Goal: Information Seeking & Learning: Learn about a topic

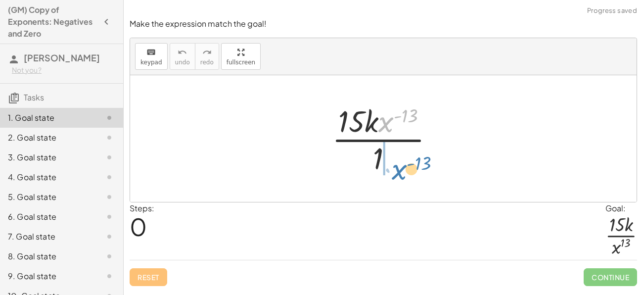
drag, startPoint x: 386, startPoint y: 124, endPoint x: 399, endPoint y: 171, distance: 48.6
click at [399, 171] on div at bounding box center [387, 138] width 120 height 76
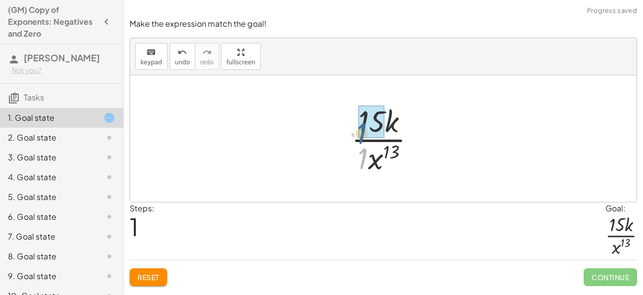
drag, startPoint x: 362, startPoint y: 156, endPoint x: 361, endPoint y: 131, distance: 25.2
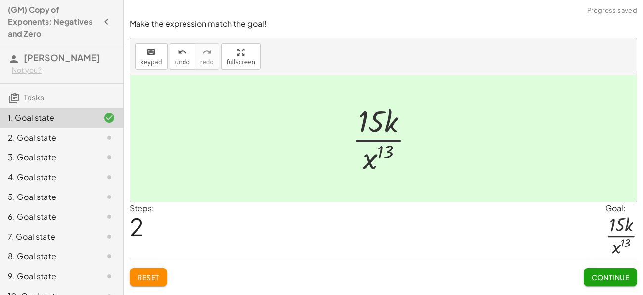
click at [607, 273] on span "Continue" at bounding box center [610, 276] width 38 height 9
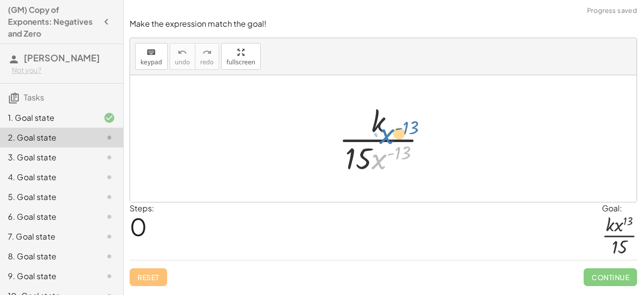
drag, startPoint x: 384, startPoint y: 158, endPoint x: 392, endPoint y: 132, distance: 27.4
click at [392, 132] on div at bounding box center [387, 138] width 106 height 76
drag, startPoint x: 378, startPoint y: 159, endPoint x: 387, endPoint y: 127, distance: 33.4
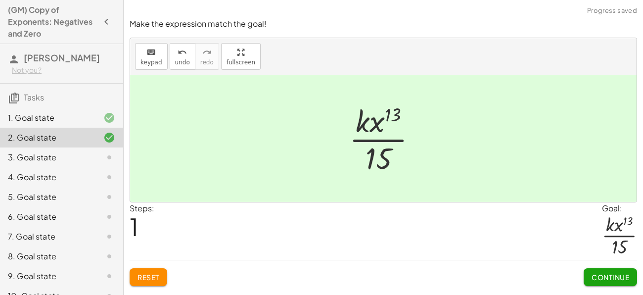
click at [627, 270] on button "Continue" at bounding box center [609, 277] width 53 height 18
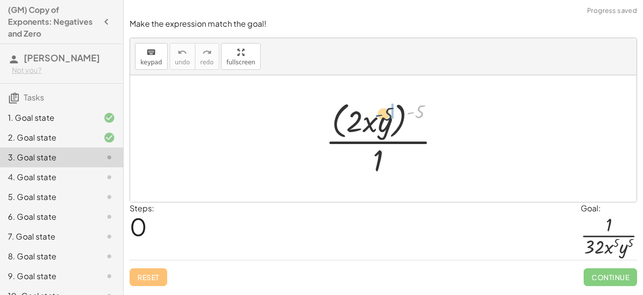
drag, startPoint x: 414, startPoint y: 110, endPoint x: 381, endPoint y: 112, distance: 32.7
click at [381, 112] on div at bounding box center [386, 138] width 133 height 81
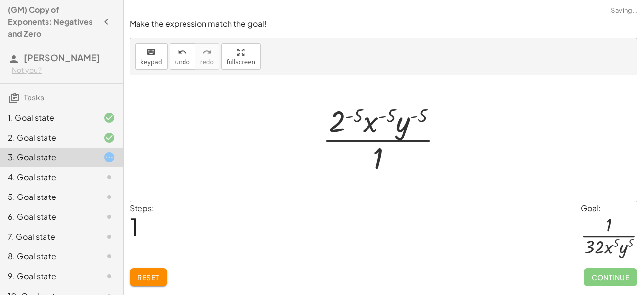
click at [349, 114] on div at bounding box center [386, 138] width 138 height 76
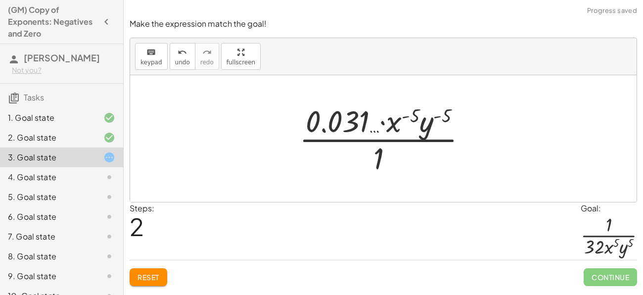
click at [351, 121] on div at bounding box center [386, 138] width 185 height 76
click at [170, 48] on button "undo undo" at bounding box center [183, 56] width 26 height 27
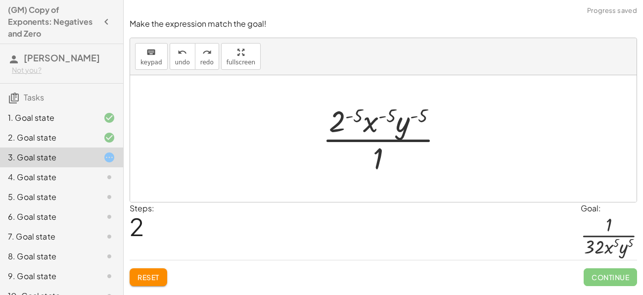
click at [339, 131] on div at bounding box center [386, 138] width 138 height 76
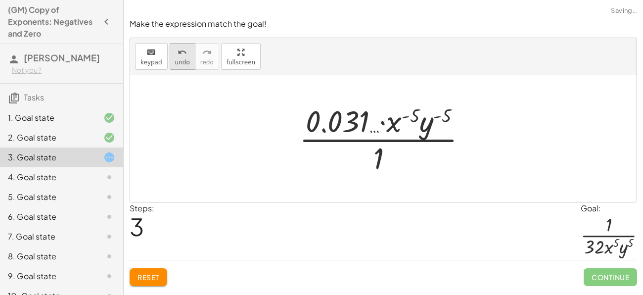
click at [170, 66] on button "undo undo" at bounding box center [183, 56] width 26 height 27
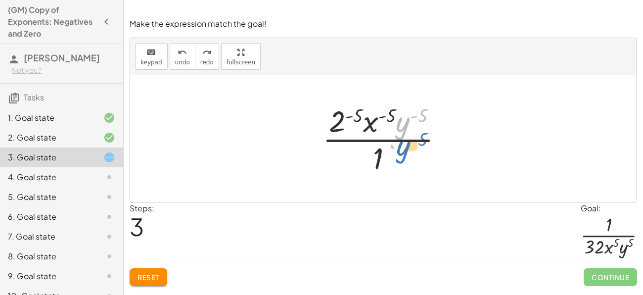
drag, startPoint x: 402, startPoint y: 125, endPoint x: 402, endPoint y: 151, distance: 26.2
click at [402, 151] on div at bounding box center [386, 138] width 138 height 76
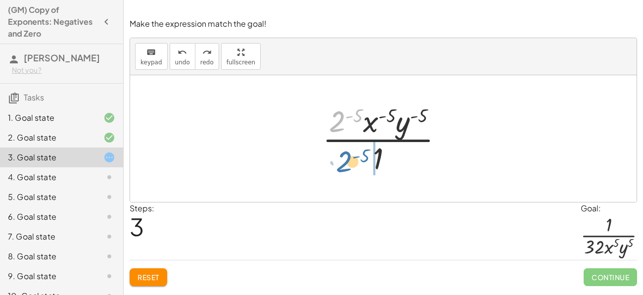
drag, startPoint x: 338, startPoint y: 118, endPoint x: 345, endPoint y: 160, distance: 42.1
click at [345, 160] on div at bounding box center [386, 138] width 138 height 76
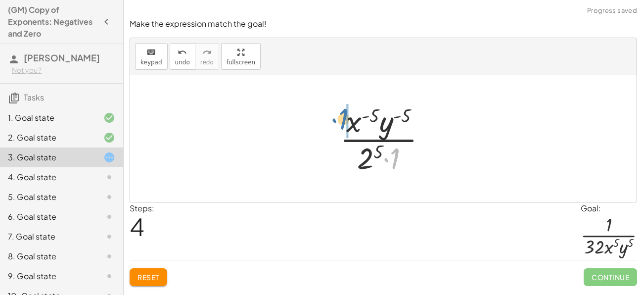
drag, startPoint x: 395, startPoint y: 162, endPoint x: 343, endPoint y: 122, distance: 65.3
click at [343, 122] on div at bounding box center [387, 138] width 105 height 76
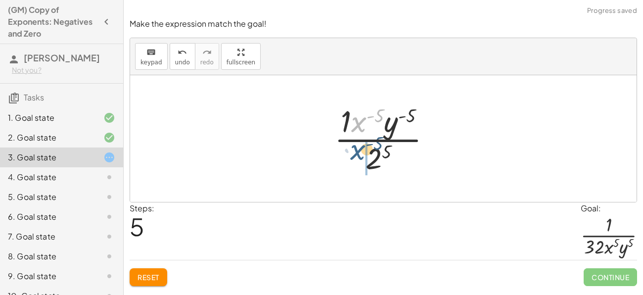
drag, startPoint x: 360, startPoint y: 118, endPoint x: 359, endPoint y: 151, distance: 33.2
click at [359, 151] on div at bounding box center [386, 138] width 115 height 76
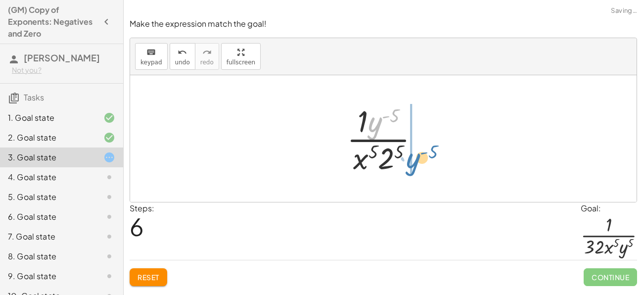
drag, startPoint x: 370, startPoint y: 130, endPoint x: 407, endPoint y: 166, distance: 51.8
click at [407, 166] on div at bounding box center [387, 138] width 90 height 76
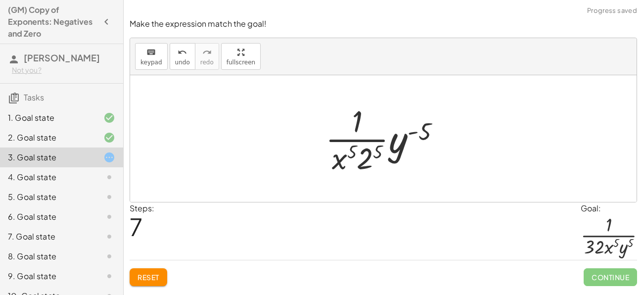
click at [394, 158] on div at bounding box center [386, 138] width 133 height 76
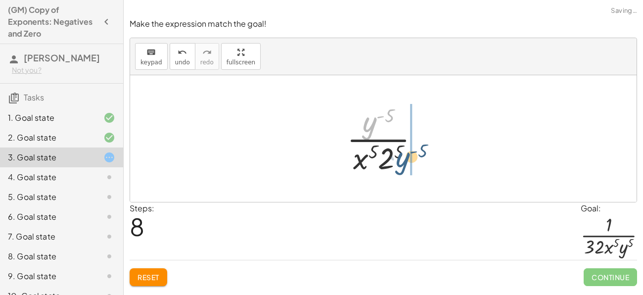
drag, startPoint x: 370, startPoint y: 124, endPoint x: 405, endPoint y: 164, distance: 53.6
click at [405, 164] on div at bounding box center [387, 138] width 90 height 76
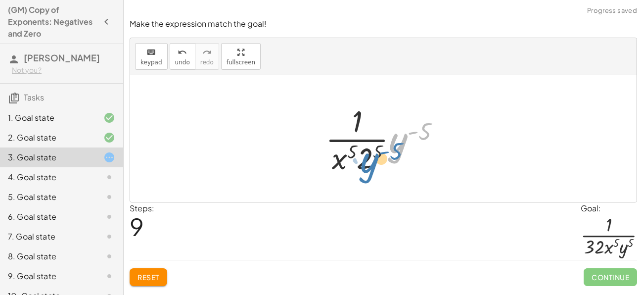
drag, startPoint x: 397, startPoint y: 147, endPoint x: 368, endPoint y: 167, distance: 34.8
click at [368, 167] on div at bounding box center [386, 138] width 133 height 76
click at [367, 162] on div at bounding box center [386, 138] width 133 height 76
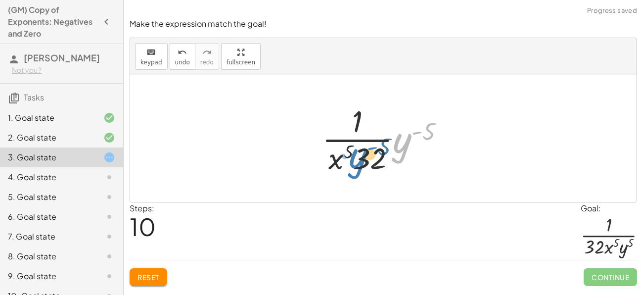
drag, startPoint x: 402, startPoint y: 144, endPoint x: 357, endPoint y: 159, distance: 46.8
click at [357, 159] on div at bounding box center [387, 138] width 140 height 76
drag, startPoint x: 406, startPoint y: 142, endPoint x: 341, endPoint y: 156, distance: 66.3
click at [341, 156] on div at bounding box center [387, 138] width 140 height 76
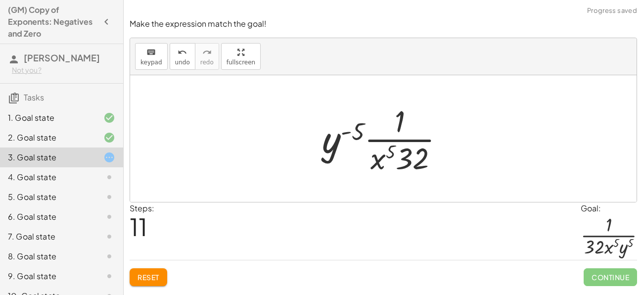
click at [334, 151] on div at bounding box center [387, 138] width 140 height 76
click at [176, 61] on span "undo" at bounding box center [182, 62] width 15 height 7
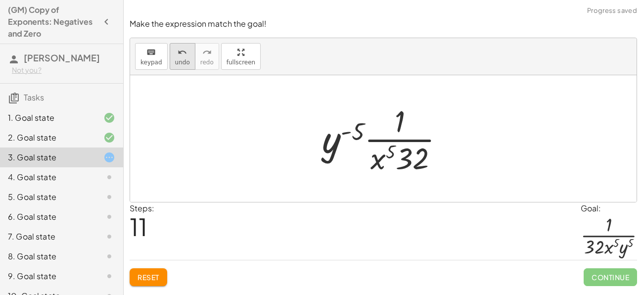
click at [176, 61] on span "undo" at bounding box center [182, 62] width 15 height 7
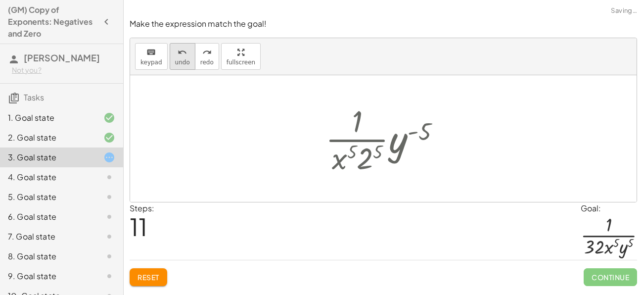
click at [176, 61] on span "undo" at bounding box center [182, 62] width 15 height 7
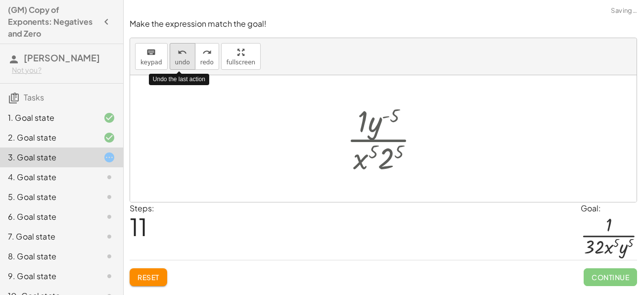
click at [176, 61] on span "undo" at bounding box center [182, 62] width 15 height 7
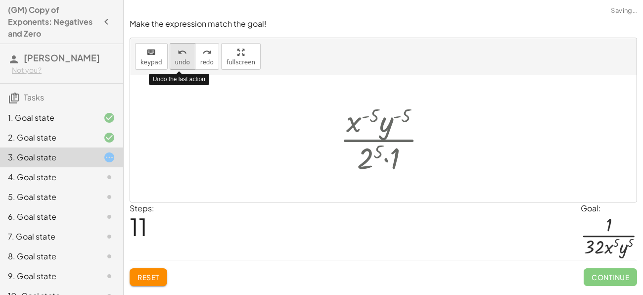
click at [176, 61] on span "undo" at bounding box center [182, 62] width 15 height 7
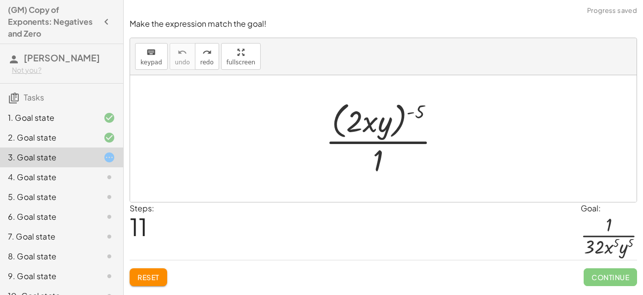
click at [354, 123] on div at bounding box center [386, 138] width 133 height 81
drag, startPoint x: 417, startPoint y: 109, endPoint x: 377, endPoint y: 107, distance: 40.1
click at [377, 107] on div at bounding box center [386, 138] width 133 height 81
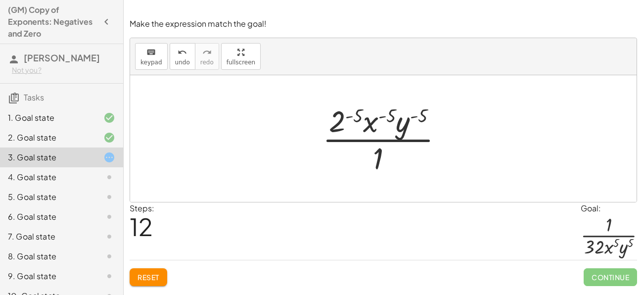
click at [353, 114] on div at bounding box center [386, 138] width 138 height 76
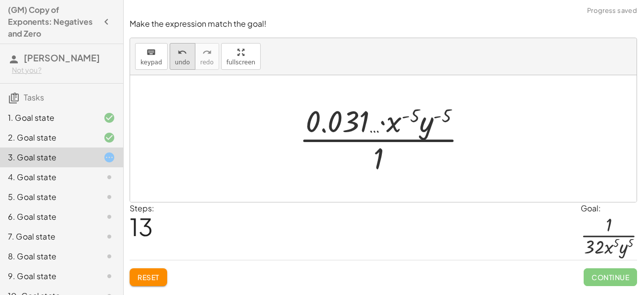
click at [175, 63] on span "undo" at bounding box center [182, 62] width 15 height 7
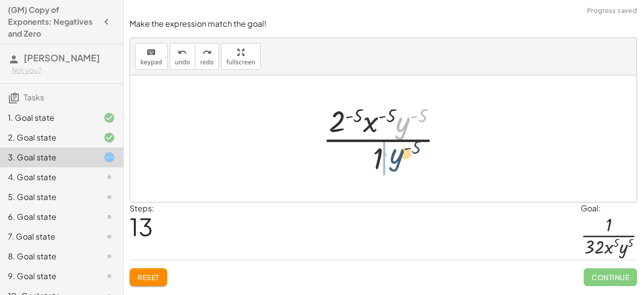
drag, startPoint x: 404, startPoint y: 131, endPoint x: 397, endPoint y: 164, distance: 33.8
click at [397, 164] on div at bounding box center [386, 138] width 138 height 76
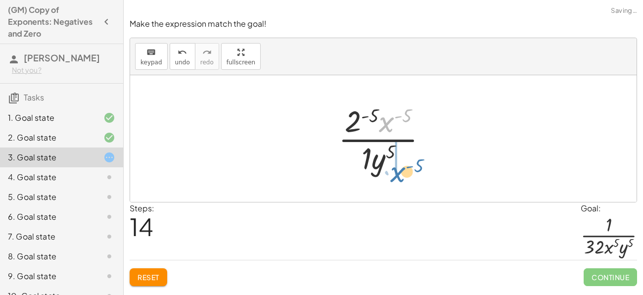
drag, startPoint x: 385, startPoint y: 127, endPoint x: 394, endPoint y: 174, distance: 48.2
click at [394, 174] on div at bounding box center [386, 138] width 107 height 76
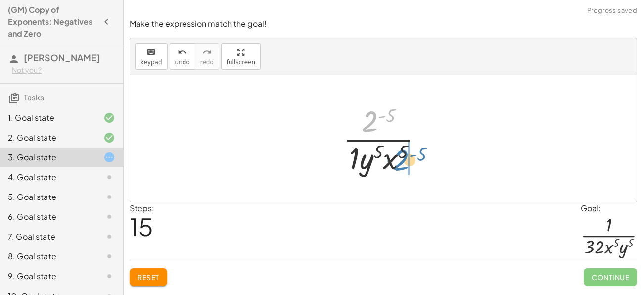
drag, startPoint x: 368, startPoint y: 122, endPoint x: 399, endPoint y: 162, distance: 50.4
click at [399, 162] on div at bounding box center [387, 138] width 98 height 76
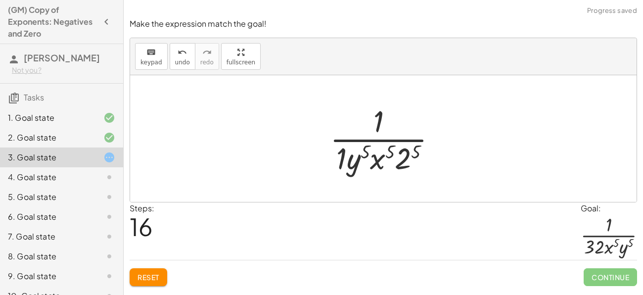
click at [407, 155] on div at bounding box center [387, 138] width 125 height 76
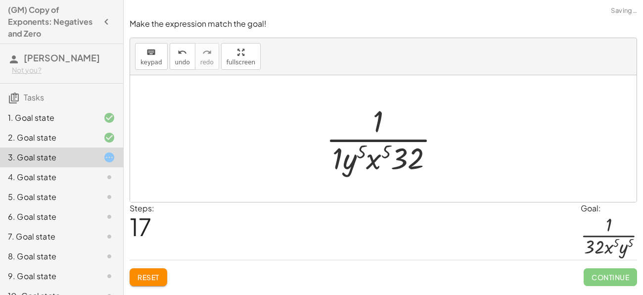
click at [338, 162] on div at bounding box center [387, 138] width 132 height 76
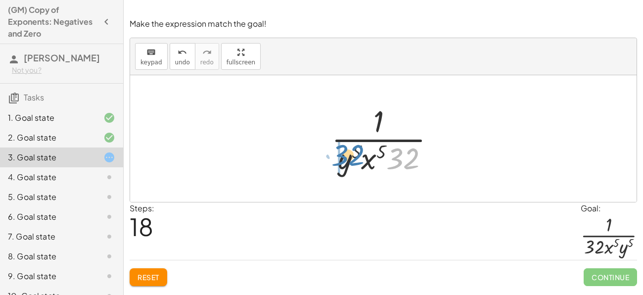
drag, startPoint x: 396, startPoint y: 161, endPoint x: 342, endPoint y: 158, distance: 54.0
click at [342, 158] on div at bounding box center [387, 138] width 122 height 76
drag, startPoint x: 401, startPoint y: 161, endPoint x: 365, endPoint y: 166, distance: 36.0
click at [365, 166] on div at bounding box center [387, 138] width 122 height 76
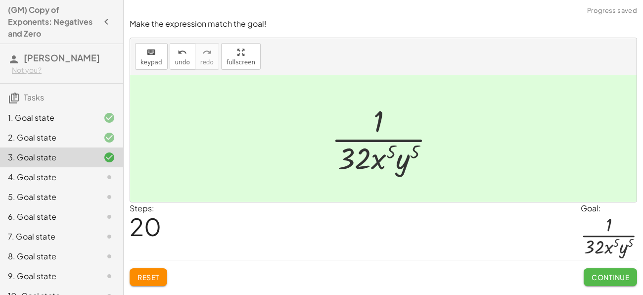
click at [611, 275] on span "Continue" at bounding box center [610, 276] width 38 height 9
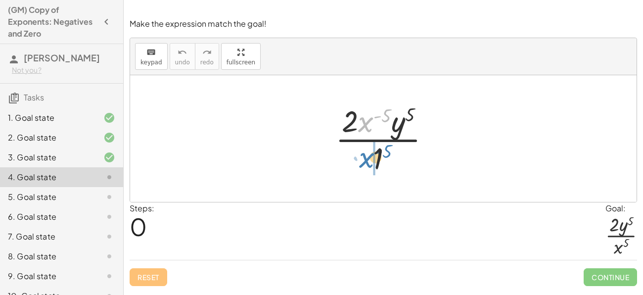
drag, startPoint x: 363, startPoint y: 123, endPoint x: 362, endPoint y: 158, distance: 35.1
click at [362, 158] on div at bounding box center [386, 138] width 113 height 76
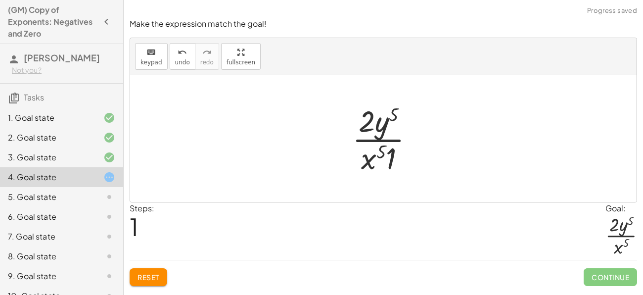
click at [392, 160] on div at bounding box center [387, 138] width 80 height 76
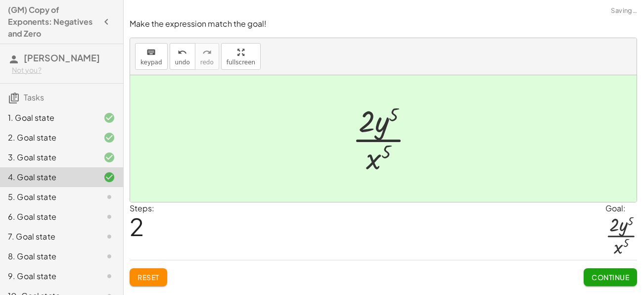
click at [590, 280] on button "Continue" at bounding box center [609, 277] width 53 height 18
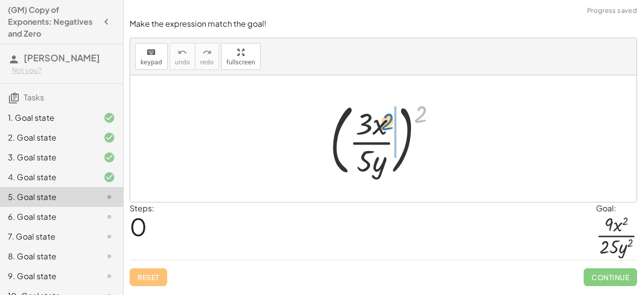
drag, startPoint x: 423, startPoint y: 110, endPoint x: 388, endPoint y: 118, distance: 35.4
click at [388, 118] on div at bounding box center [387, 138] width 125 height 82
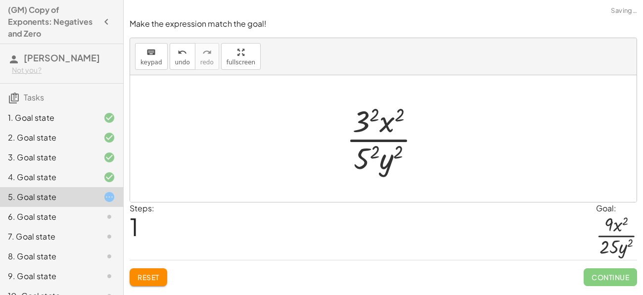
click at [367, 120] on div at bounding box center [387, 138] width 92 height 76
click at [365, 167] on div at bounding box center [387, 138] width 90 height 76
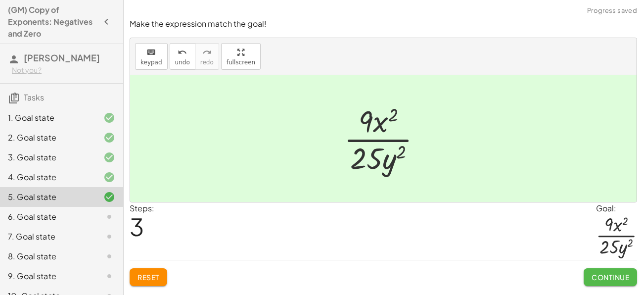
click at [587, 282] on button "Continue" at bounding box center [609, 277] width 53 height 18
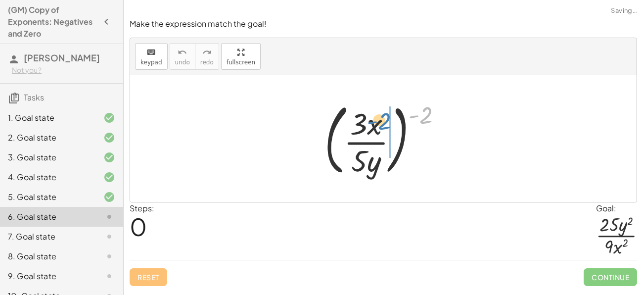
drag, startPoint x: 416, startPoint y: 117, endPoint x: 375, endPoint y: 123, distance: 41.9
click at [375, 123] on div at bounding box center [386, 138] width 135 height 82
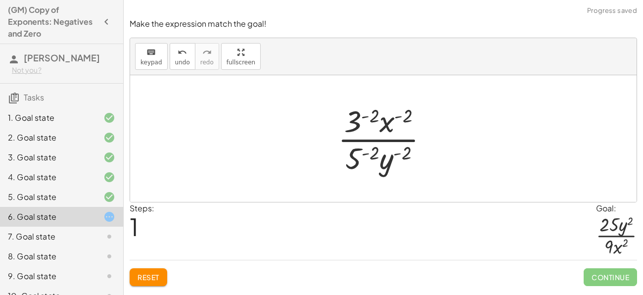
click at [358, 118] on div at bounding box center [387, 138] width 108 height 76
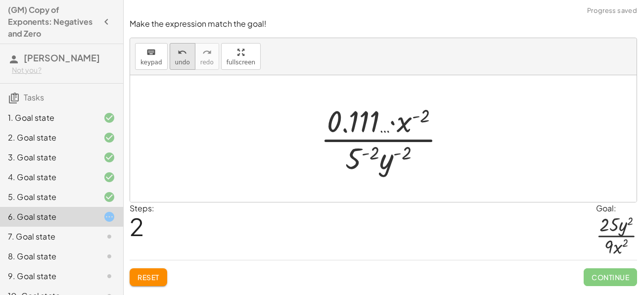
click at [178, 56] on icon "undo" at bounding box center [182, 52] width 9 height 12
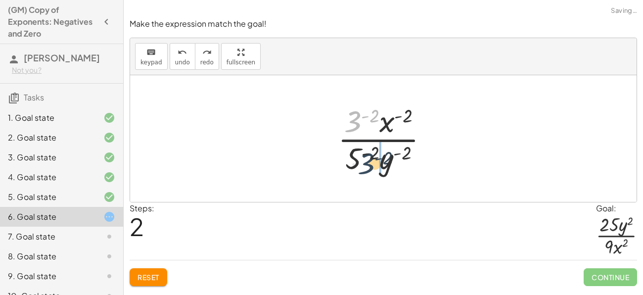
drag, startPoint x: 352, startPoint y: 123, endPoint x: 366, endPoint y: 167, distance: 45.7
click at [366, 167] on div at bounding box center [387, 138] width 108 height 76
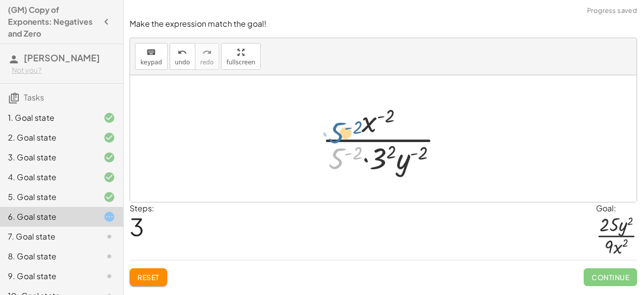
drag, startPoint x: 339, startPoint y: 160, endPoint x: 338, endPoint y: 132, distance: 28.2
click at [338, 132] on div at bounding box center [386, 138] width 139 height 76
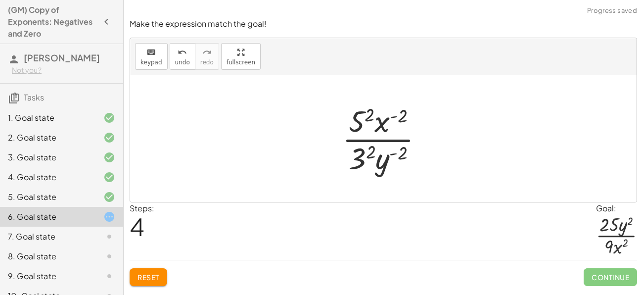
click at [356, 157] on div at bounding box center [386, 138] width 99 height 76
click at [360, 132] on div at bounding box center [386, 138] width 99 height 76
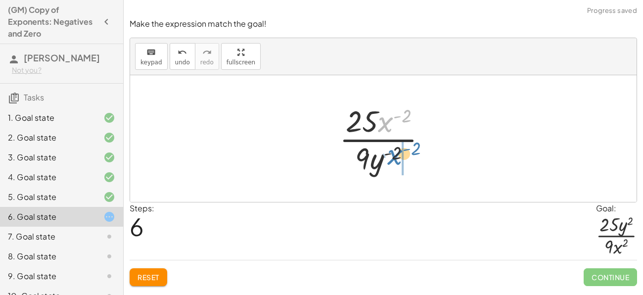
drag, startPoint x: 388, startPoint y: 127, endPoint x: 397, endPoint y: 161, distance: 35.4
click at [397, 161] on div at bounding box center [386, 138] width 105 height 76
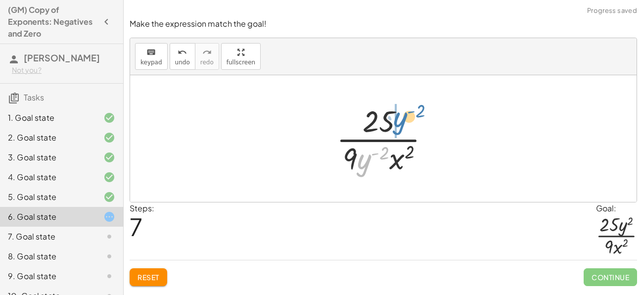
drag, startPoint x: 364, startPoint y: 165, endPoint x: 397, endPoint y: 123, distance: 52.9
click at [397, 123] on div at bounding box center [386, 138] width 111 height 76
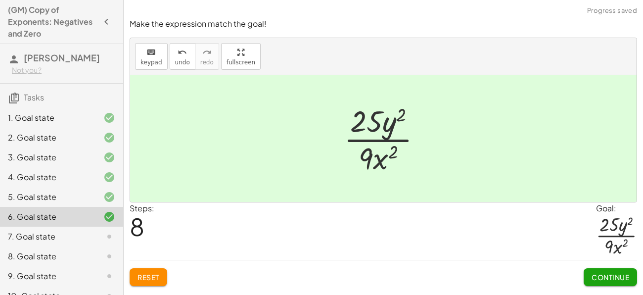
click at [588, 270] on button "Continue" at bounding box center [609, 277] width 53 height 18
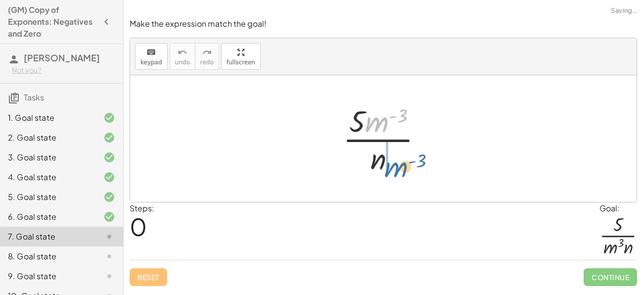
drag, startPoint x: 380, startPoint y: 122, endPoint x: 399, endPoint y: 166, distance: 48.1
click at [399, 166] on div at bounding box center [387, 138] width 98 height 76
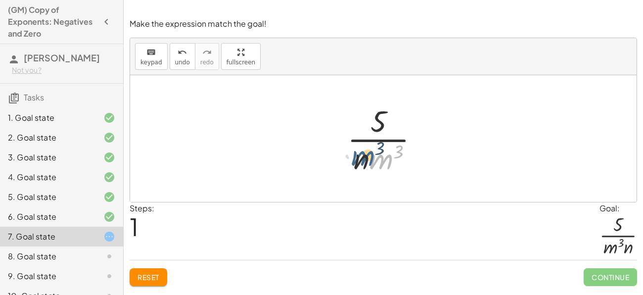
drag, startPoint x: 379, startPoint y: 165, endPoint x: 360, endPoint y: 162, distance: 19.1
click at [360, 162] on div at bounding box center [387, 138] width 90 height 76
drag, startPoint x: 385, startPoint y: 160, endPoint x: 356, endPoint y: 162, distance: 29.7
click at [356, 162] on div at bounding box center [387, 138] width 90 height 76
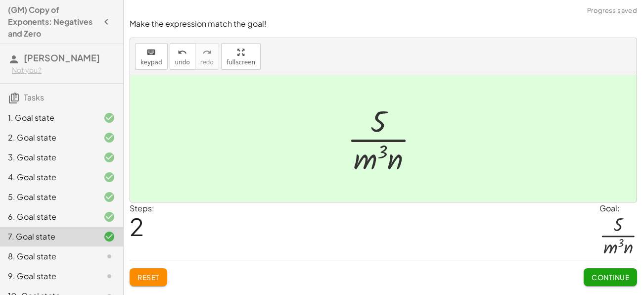
click at [604, 272] on span "Continue" at bounding box center [610, 276] width 38 height 9
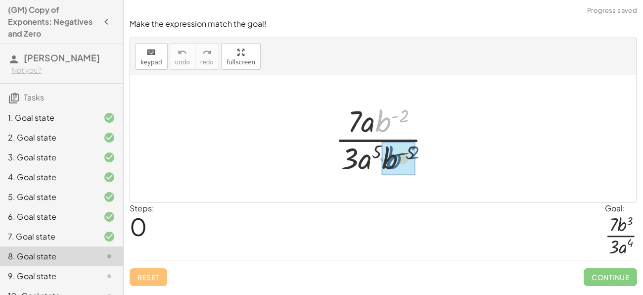
drag, startPoint x: 385, startPoint y: 128, endPoint x: 395, endPoint y: 164, distance: 38.0
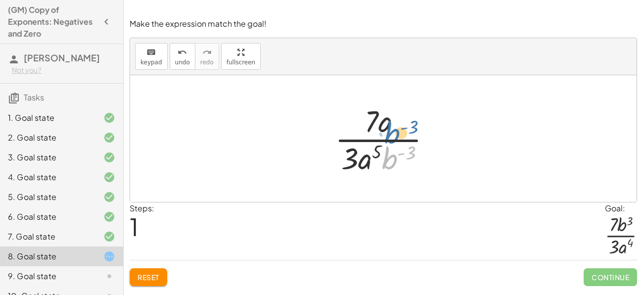
drag, startPoint x: 397, startPoint y: 155, endPoint x: 400, endPoint y: 128, distance: 27.4
click at [400, 128] on div at bounding box center [387, 138] width 114 height 76
drag, startPoint x: 386, startPoint y: 155, endPoint x: 397, endPoint y: 121, distance: 36.3
click at [397, 121] on div at bounding box center [387, 138] width 114 height 76
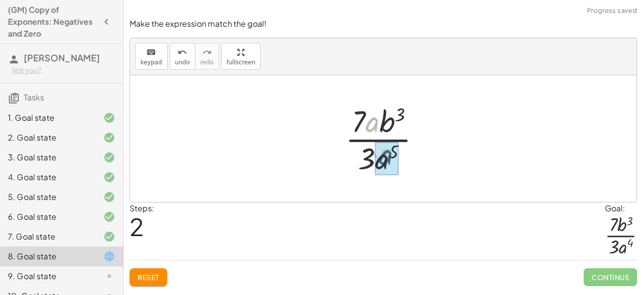
drag, startPoint x: 369, startPoint y: 125, endPoint x: 383, endPoint y: 161, distance: 39.3
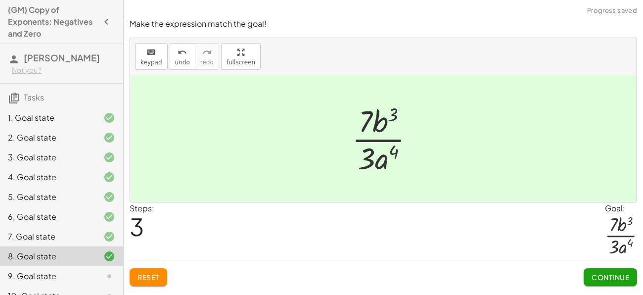
click at [592, 282] on button "Continue" at bounding box center [609, 277] width 53 height 18
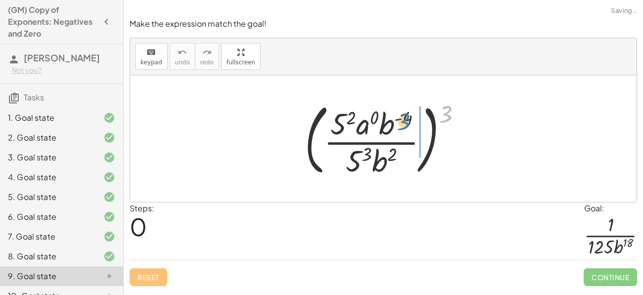
drag, startPoint x: 445, startPoint y: 118, endPoint x: 405, endPoint y: 127, distance: 41.0
click at [405, 127] on div at bounding box center [387, 138] width 175 height 82
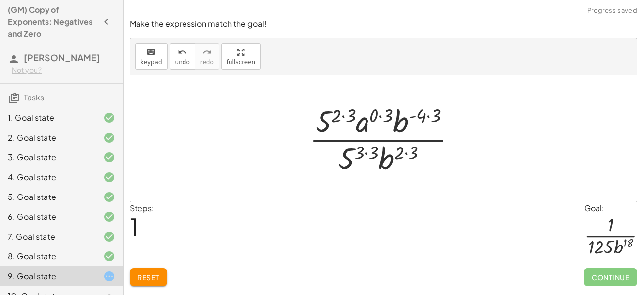
click at [343, 117] on div at bounding box center [386, 138] width 165 height 76
click at [343, 117] on div at bounding box center [387, 138] width 151 height 76
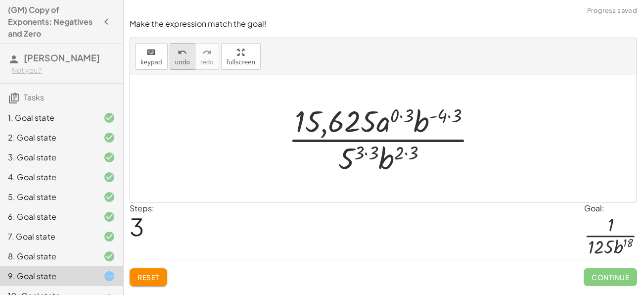
click at [176, 61] on span "undo" at bounding box center [182, 62] width 15 height 7
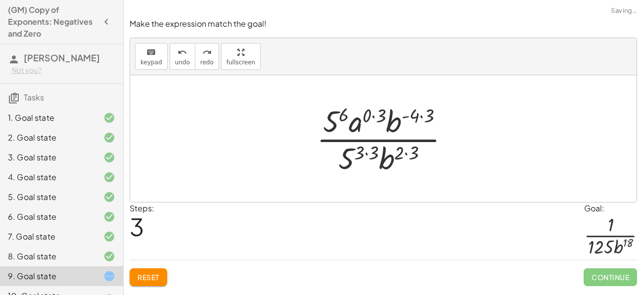
click at [373, 115] on div at bounding box center [387, 138] width 151 height 76
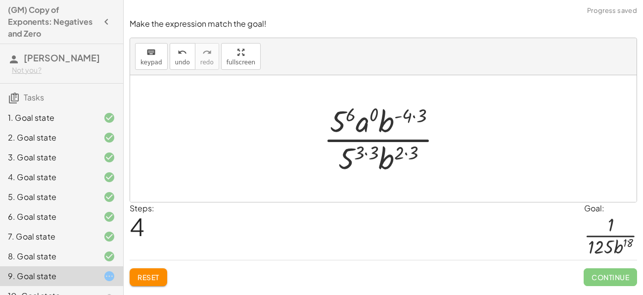
click at [415, 114] on div at bounding box center [386, 138] width 136 height 76
click at [404, 153] on div at bounding box center [387, 138] width 129 height 76
click at [404, 151] on div at bounding box center [387, 138] width 129 height 76
click at [407, 151] on div at bounding box center [387, 138] width 129 height 76
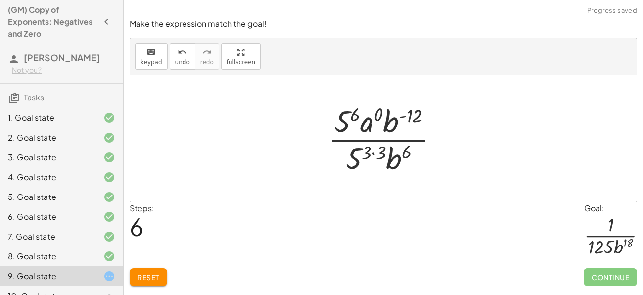
click at [376, 152] on div at bounding box center [387, 138] width 129 height 76
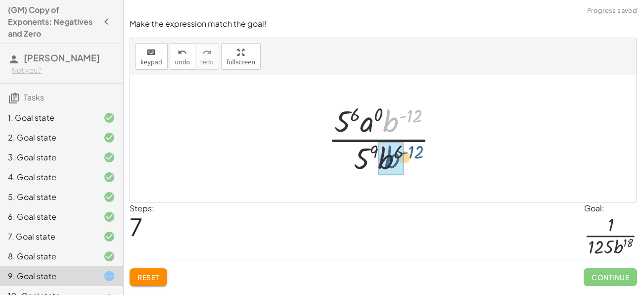
drag, startPoint x: 393, startPoint y: 126, endPoint x: 394, endPoint y: 164, distance: 37.6
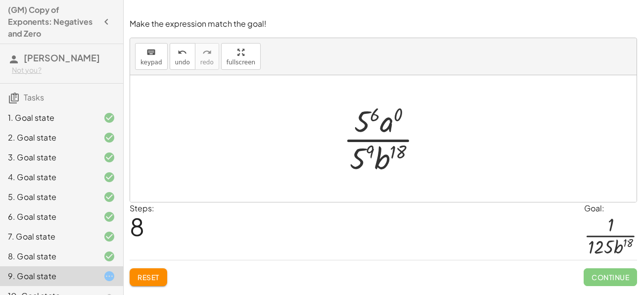
click at [387, 122] on div at bounding box center [386, 138] width 97 height 76
drag, startPoint x: 365, startPoint y: 124, endPoint x: 364, endPoint y: 168, distance: 44.0
click at [361, 155] on div at bounding box center [387, 138] width 98 height 76
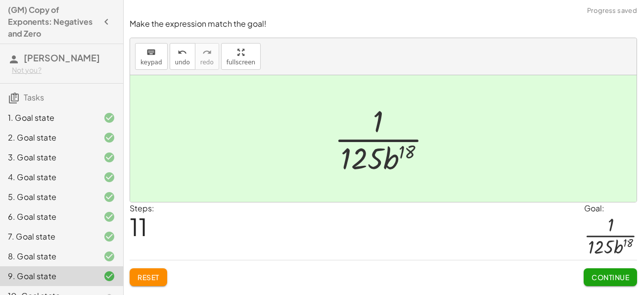
click at [602, 270] on button "Continue" at bounding box center [609, 277] width 53 height 18
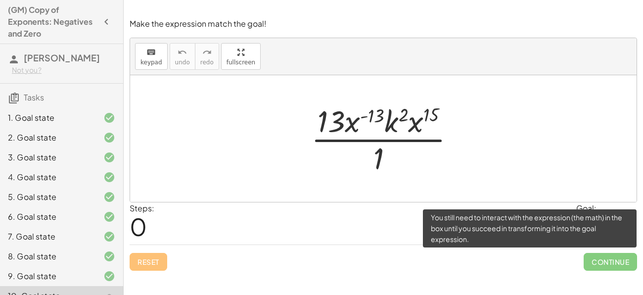
click at [602, 270] on span "Continue" at bounding box center [609, 262] width 53 height 18
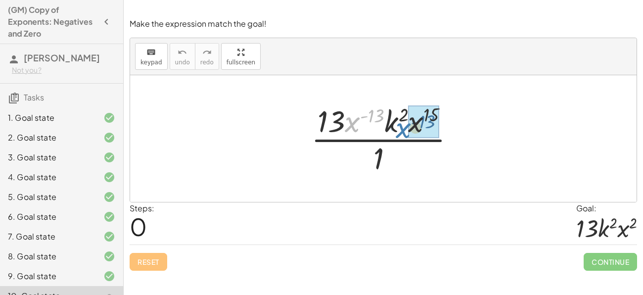
drag, startPoint x: 351, startPoint y: 127, endPoint x: 402, endPoint y: 133, distance: 51.3
click at [402, 133] on div at bounding box center [387, 138] width 162 height 76
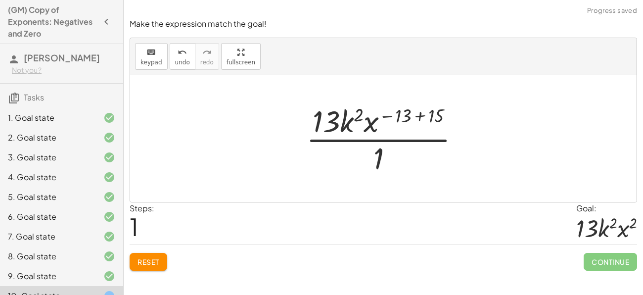
click at [419, 113] on div at bounding box center [387, 138] width 172 height 76
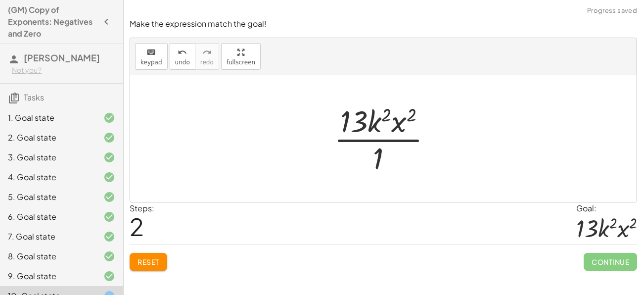
click at [377, 152] on div at bounding box center [387, 138] width 116 height 76
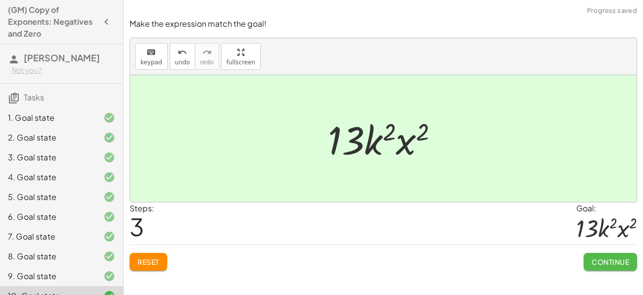
click at [623, 257] on span "Continue" at bounding box center [610, 261] width 38 height 9
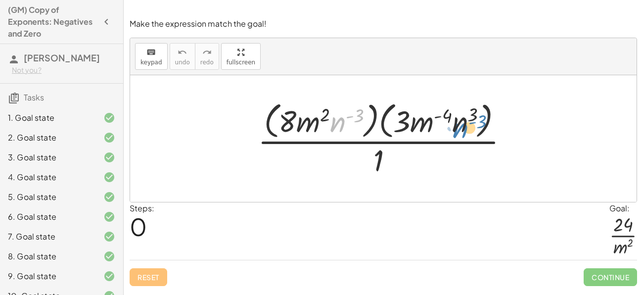
drag, startPoint x: 339, startPoint y: 123, endPoint x: 460, endPoint y: 126, distance: 121.2
click at [460, 126] on div at bounding box center [387, 138] width 269 height 81
click at [385, 125] on div at bounding box center [387, 138] width 269 height 81
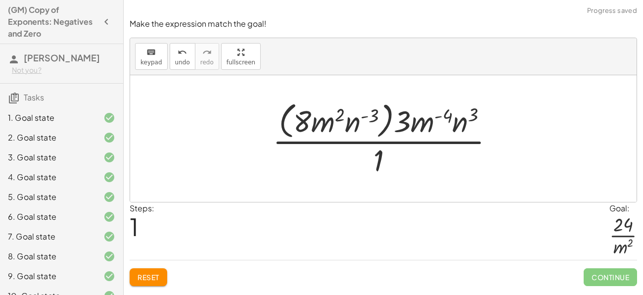
click at [384, 125] on div at bounding box center [387, 138] width 239 height 81
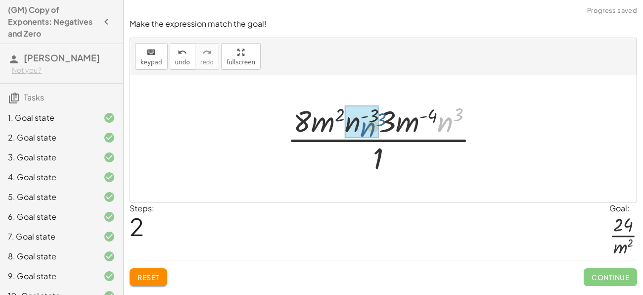
drag, startPoint x: 443, startPoint y: 124, endPoint x: 360, endPoint y: 128, distance: 82.7
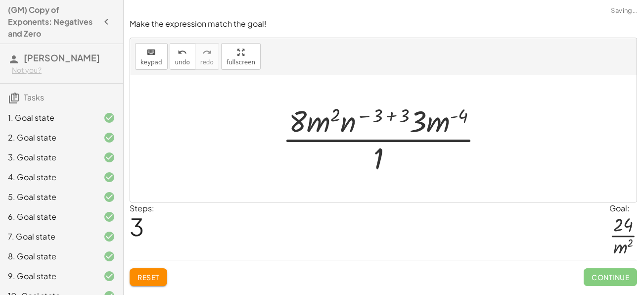
click at [388, 120] on div at bounding box center [386, 138] width 219 height 76
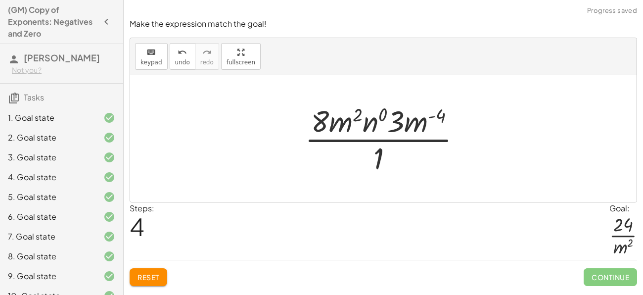
click at [371, 125] on div at bounding box center [387, 138] width 175 height 76
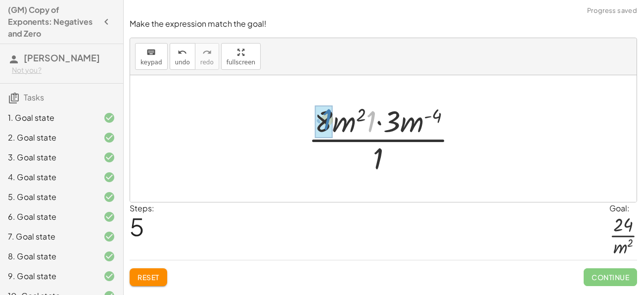
drag, startPoint x: 373, startPoint y: 126, endPoint x: 329, endPoint y: 124, distance: 44.1
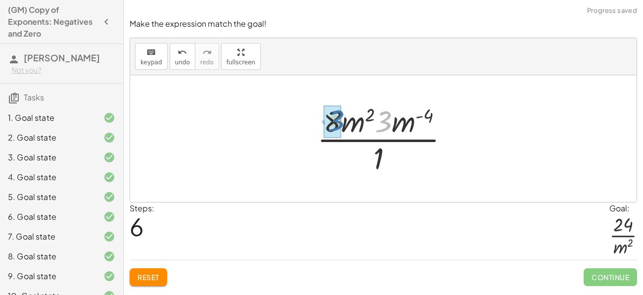
drag, startPoint x: 382, startPoint y: 124, endPoint x: 333, endPoint y: 123, distance: 49.0
drag, startPoint x: 366, startPoint y: 123, endPoint x: 372, endPoint y: 123, distance: 5.4
click at [372, 123] on div at bounding box center [387, 138] width 148 height 76
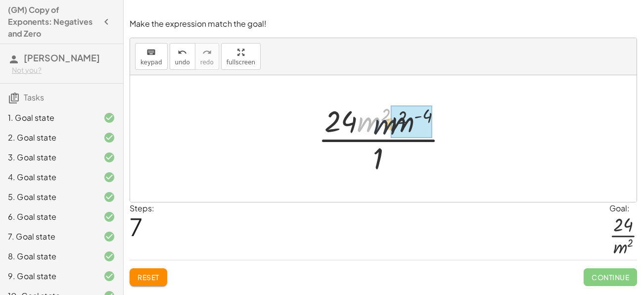
drag, startPoint x: 375, startPoint y: 125, endPoint x: 410, endPoint y: 131, distance: 36.1
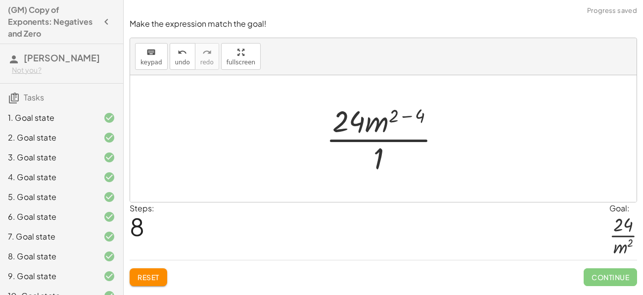
click at [404, 119] on div at bounding box center [387, 138] width 133 height 76
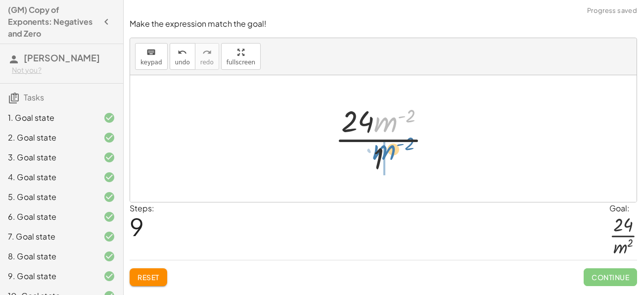
drag, startPoint x: 391, startPoint y: 124, endPoint x: 389, endPoint y: 155, distance: 31.2
click at [389, 155] on div at bounding box center [387, 138] width 114 height 76
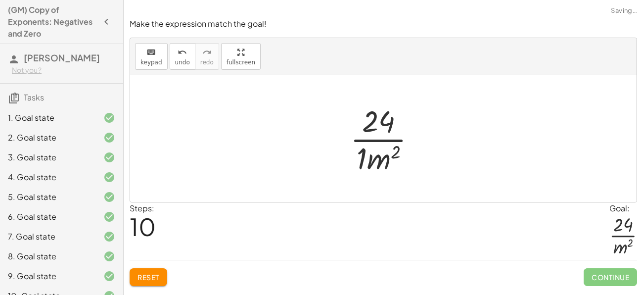
click at [359, 162] on div at bounding box center [387, 138] width 84 height 76
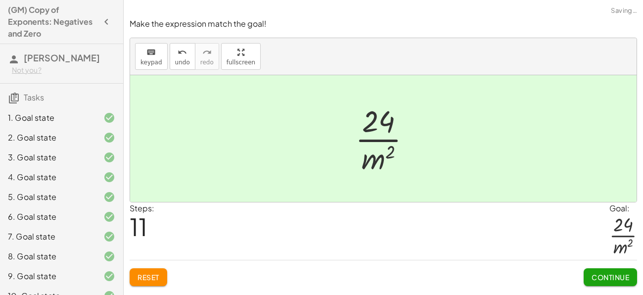
click at [598, 284] on button "Continue" at bounding box center [609, 277] width 53 height 18
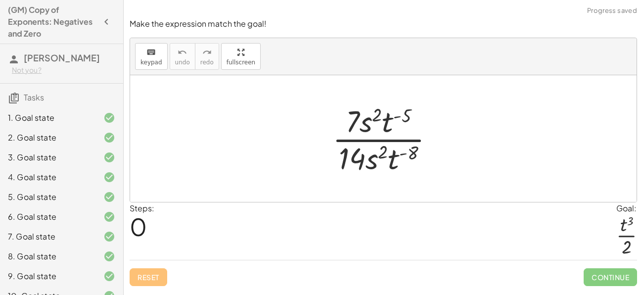
scroll to position [173, 0]
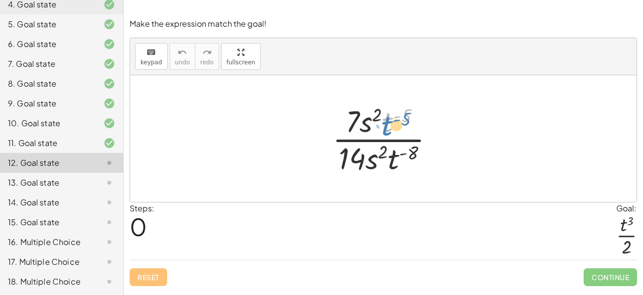
click at [399, 119] on div at bounding box center [387, 138] width 120 height 76
drag, startPoint x: 392, startPoint y: 158, endPoint x: 389, endPoint y: 127, distance: 31.3
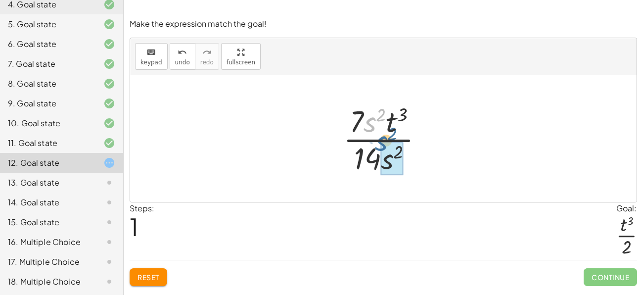
drag, startPoint x: 369, startPoint y: 119, endPoint x: 386, endPoint y: 149, distance: 34.5
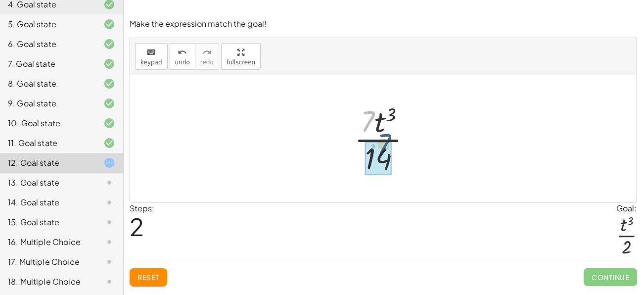
drag, startPoint x: 362, startPoint y: 128, endPoint x: 379, endPoint y: 153, distance: 29.9
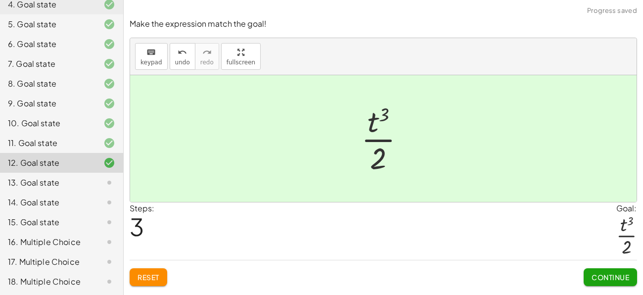
click at [602, 276] on span "Continue" at bounding box center [610, 276] width 38 height 9
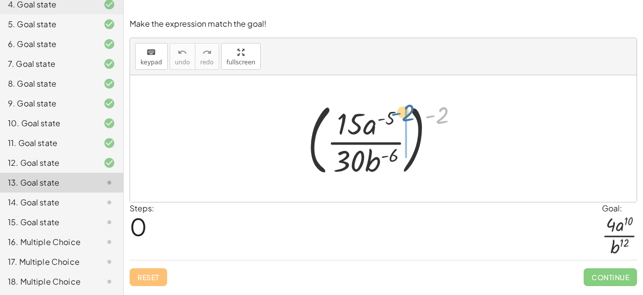
drag, startPoint x: 433, startPoint y: 116, endPoint x: 397, endPoint y: 114, distance: 36.6
click at [397, 114] on div at bounding box center [387, 138] width 169 height 82
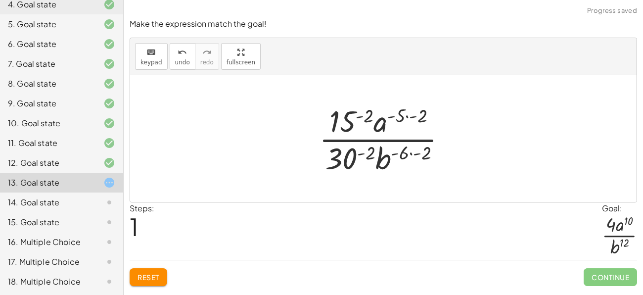
click at [407, 118] on div at bounding box center [386, 138] width 145 height 76
click at [409, 153] on div at bounding box center [386, 138] width 145 height 76
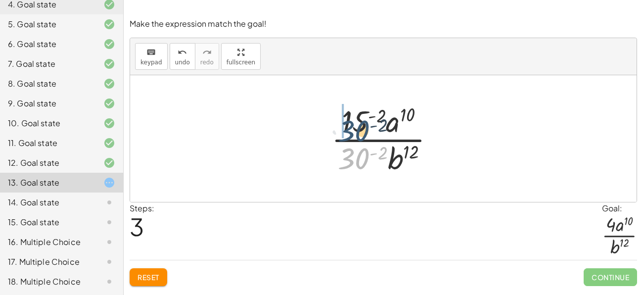
drag, startPoint x: 355, startPoint y: 155, endPoint x: 354, endPoint y: 126, distance: 28.7
click at [354, 126] on div at bounding box center [386, 138] width 121 height 76
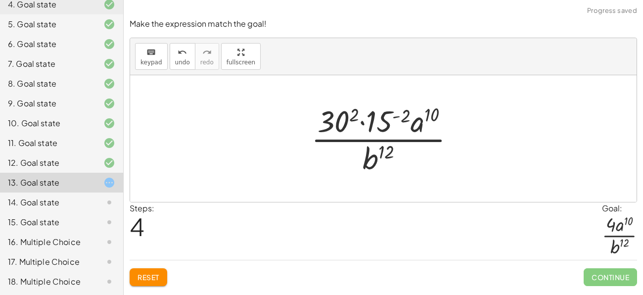
click at [377, 125] on div at bounding box center [387, 138] width 162 height 76
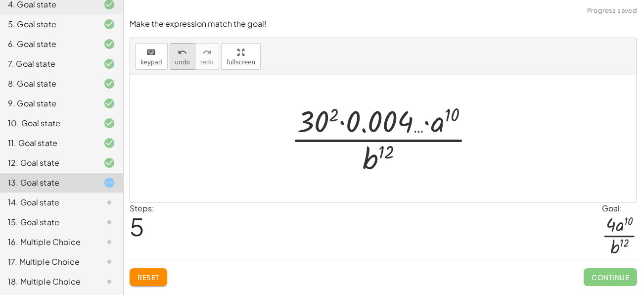
click at [170, 58] on button "undo undo" at bounding box center [183, 56] width 26 height 27
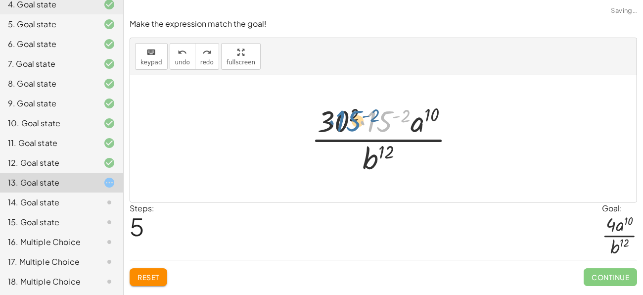
drag, startPoint x: 369, startPoint y: 124, endPoint x: 336, endPoint y: 124, distance: 33.1
click at [336, 124] on div at bounding box center [387, 138] width 162 height 76
drag, startPoint x: 377, startPoint y: 129, endPoint x: 331, endPoint y: 127, distance: 46.5
click at [331, 127] on div at bounding box center [387, 138] width 162 height 76
drag, startPoint x: 374, startPoint y: 123, endPoint x: 324, endPoint y: 166, distance: 65.5
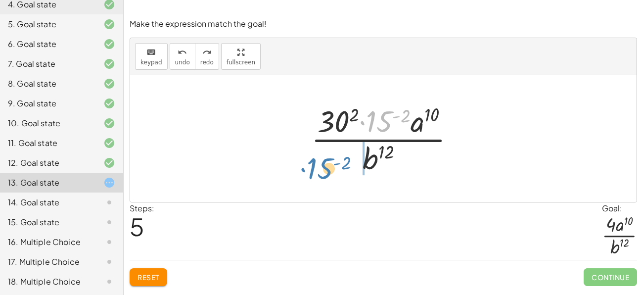
click at [324, 166] on div at bounding box center [387, 138] width 162 height 76
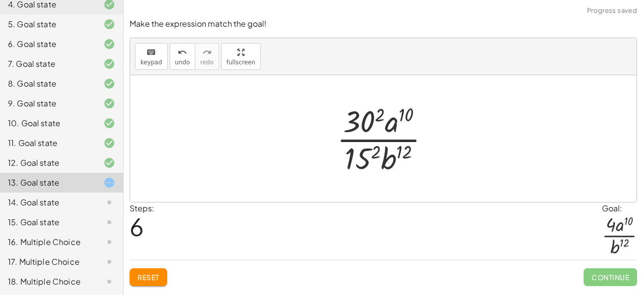
click at [363, 128] on div at bounding box center [387, 138] width 111 height 76
click at [364, 150] on div at bounding box center [386, 138] width 113 height 76
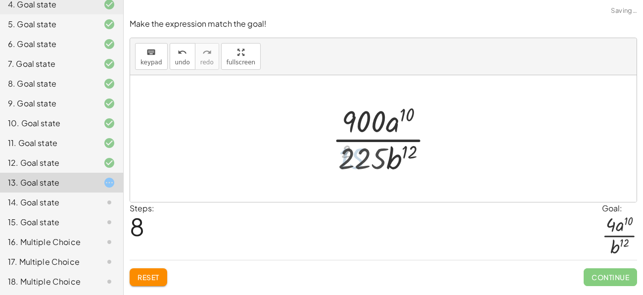
click at [364, 150] on div at bounding box center [387, 138] width 120 height 76
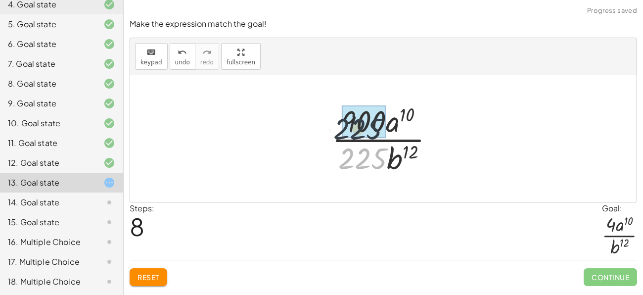
drag, startPoint x: 364, startPoint y: 150, endPoint x: 359, endPoint y: 118, distance: 32.6
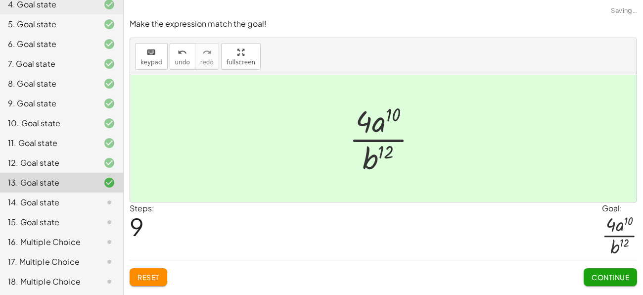
click at [590, 282] on button "Continue" at bounding box center [609, 277] width 53 height 18
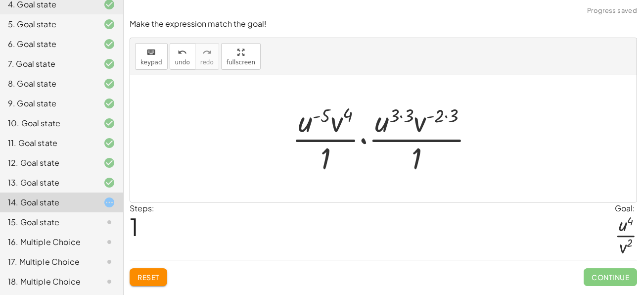
click at [399, 115] on div at bounding box center [387, 138] width 200 height 76
click at [401, 117] on div at bounding box center [387, 138] width 200 height 76
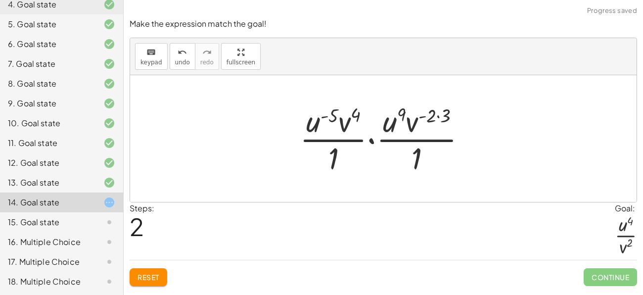
click at [438, 119] on div at bounding box center [387, 138] width 184 height 76
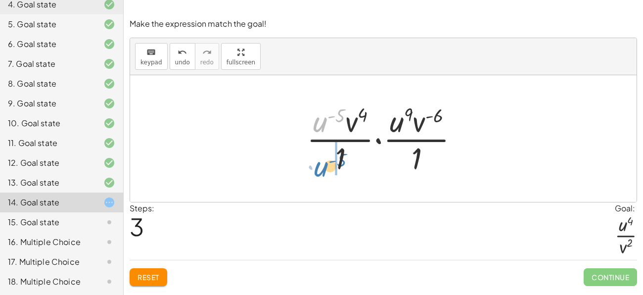
drag, startPoint x: 322, startPoint y: 120, endPoint x: 317, endPoint y: 162, distance: 41.8
click at [317, 162] on div at bounding box center [387, 138] width 170 height 76
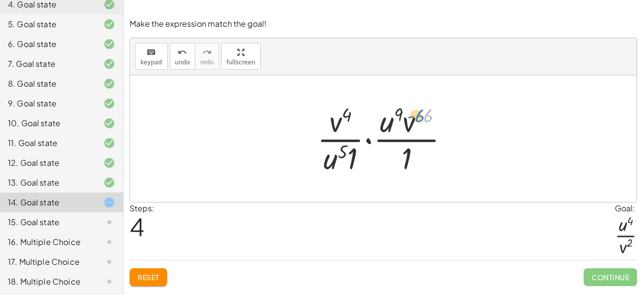
drag, startPoint x: 416, startPoint y: 119, endPoint x: 408, endPoint y: 119, distance: 8.4
click at [408, 119] on div at bounding box center [387, 138] width 150 height 76
drag, startPoint x: 411, startPoint y: 126, endPoint x: 418, endPoint y: 164, distance: 38.8
click at [418, 164] on div at bounding box center [387, 138] width 150 height 76
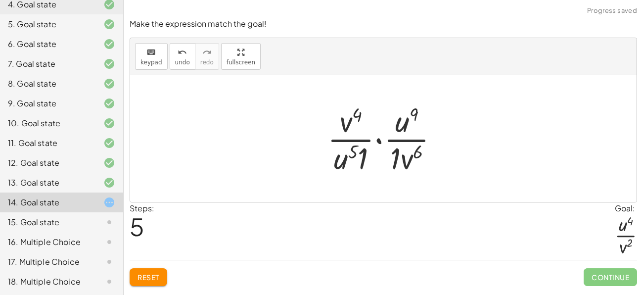
click at [395, 162] on div at bounding box center [386, 138] width 129 height 76
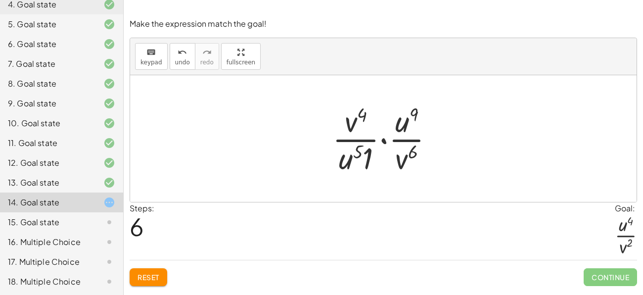
click at [369, 156] on div at bounding box center [386, 138] width 119 height 76
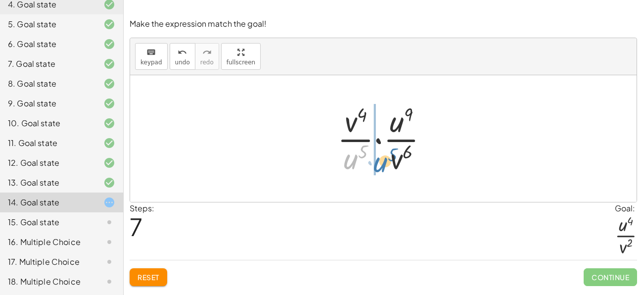
drag, startPoint x: 355, startPoint y: 155, endPoint x: 385, endPoint y: 158, distance: 30.3
click at [385, 158] on div at bounding box center [386, 138] width 109 height 76
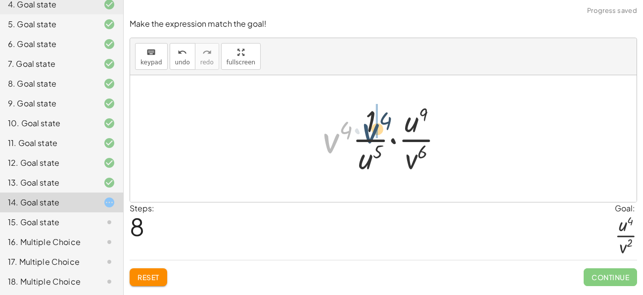
drag, startPoint x: 334, startPoint y: 136, endPoint x: 374, endPoint y: 125, distance: 41.2
click at [374, 125] on div at bounding box center [386, 138] width 139 height 76
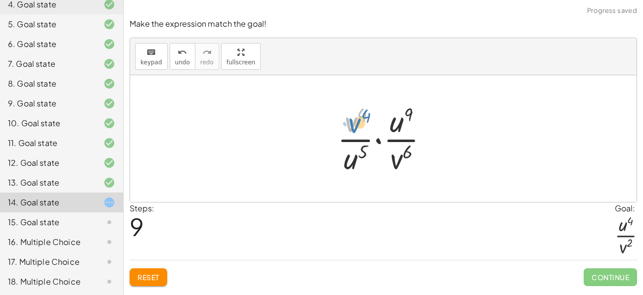
click at [356, 117] on div at bounding box center [386, 138] width 109 height 76
drag, startPoint x: 350, startPoint y: 120, endPoint x: 398, endPoint y: 162, distance: 63.1
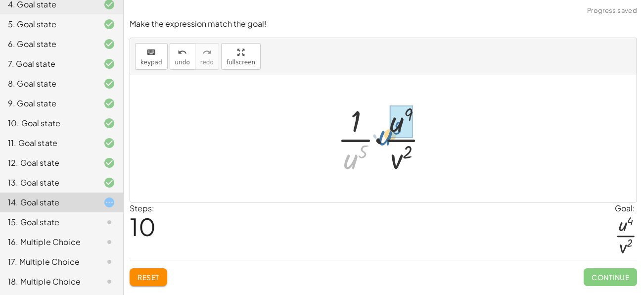
drag, startPoint x: 352, startPoint y: 161, endPoint x: 394, endPoint y: 132, distance: 51.6
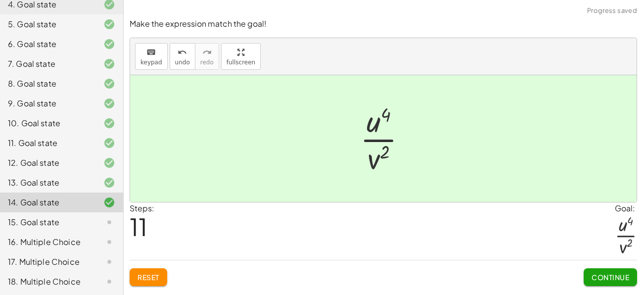
click at [608, 270] on button "Continue" at bounding box center [609, 277] width 53 height 18
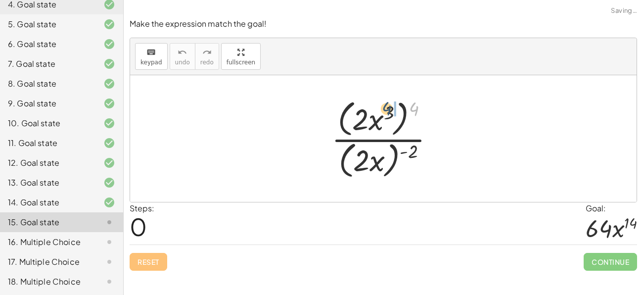
drag, startPoint x: 414, startPoint y: 106, endPoint x: 383, endPoint y: 106, distance: 30.7
click at [383, 106] on div at bounding box center [386, 138] width 121 height 85
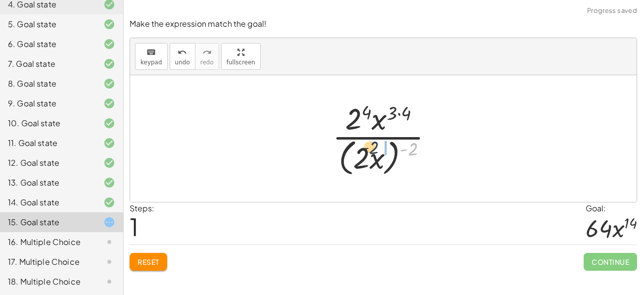
drag, startPoint x: 414, startPoint y: 150, endPoint x: 368, endPoint y: 149, distance: 46.0
click at [368, 149] on div at bounding box center [386, 138] width 119 height 81
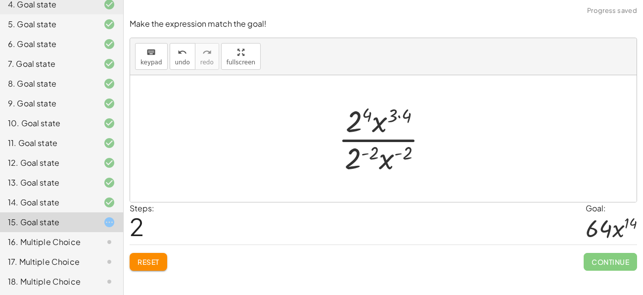
click at [400, 113] on div at bounding box center [386, 138] width 107 height 76
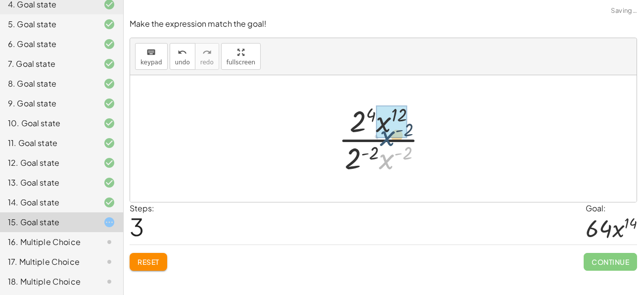
drag, startPoint x: 389, startPoint y: 158, endPoint x: 390, endPoint y: 134, distance: 24.3
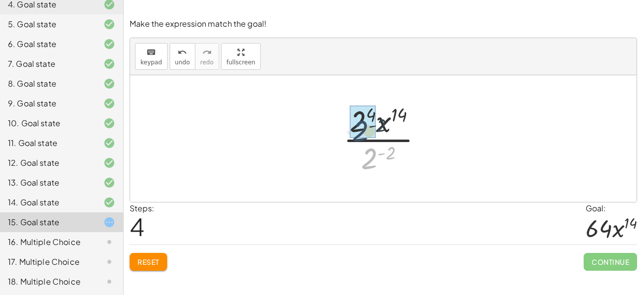
drag, startPoint x: 365, startPoint y: 162, endPoint x: 356, endPoint y: 133, distance: 30.2
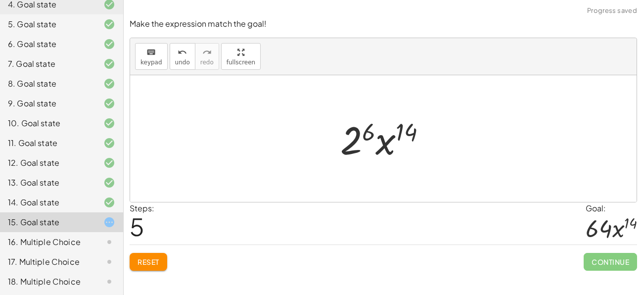
click at [356, 141] on div at bounding box center [387, 138] width 104 height 51
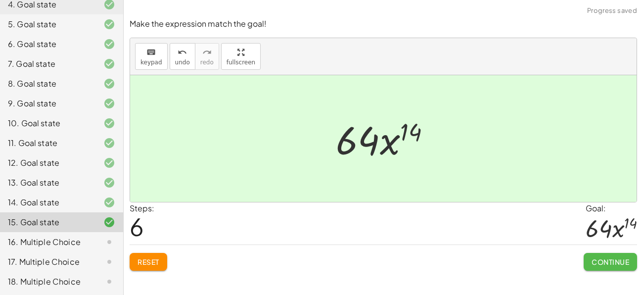
click at [598, 258] on span "Continue" at bounding box center [610, 261] width 38 height 9
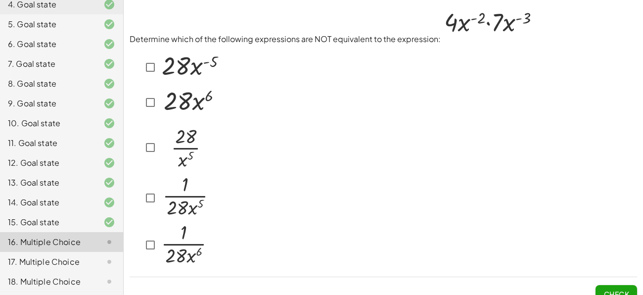
click at [187, 98] on img at bounding box center [189, 101] width 61 height 32
click at [159, 189] on img at bounding box center [184, 197] width 51 height 44
click at [0, 0] on div at bounding box center [0, 0] width 0 height 0
click at [159, 103] on img at bounding box center [189, 101] width 61 height 32
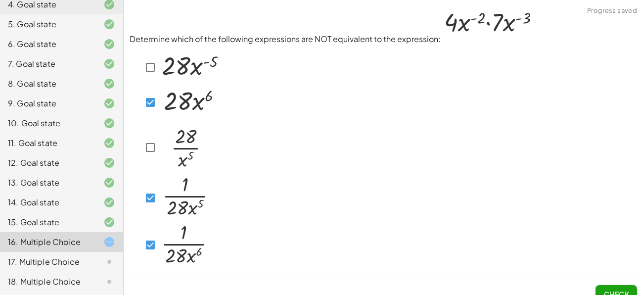
click at [626, 288] on button "Check" at bounding box center [616, 294] width 42 height 18
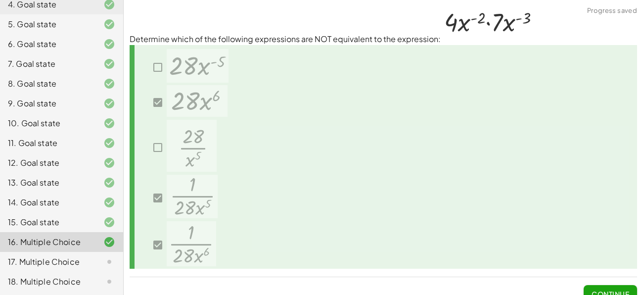
click at [614, 286] on button "Continue" at bounding box center [609, 294] width 53 height 18
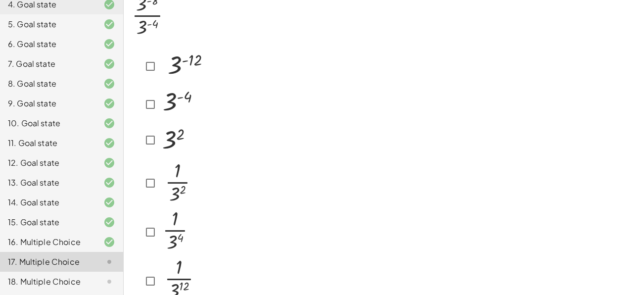
scroll to position [80, 0]
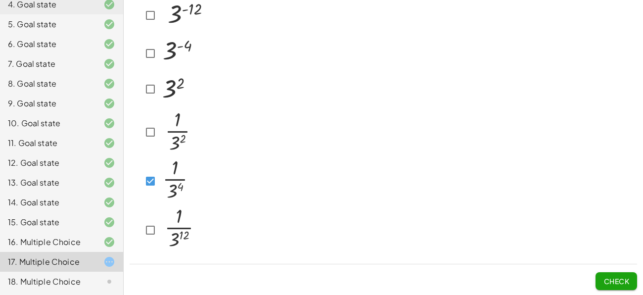
click at [623, 272] on button "Check" at bounding box center [616, 281] width 42 height 18
click at [605, 274] on button "Check" at bounding box center [616, 281] width 42 height 18
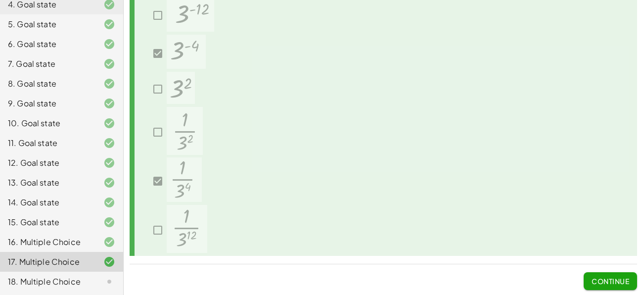
click at [626, 279] on span "Continue" at bounding box center [610, 280] width 38 height 9
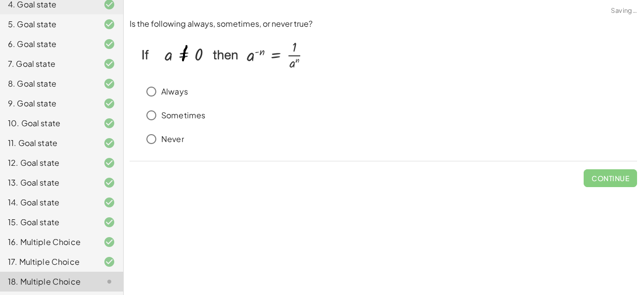
scroll to position [0, 0]
click at [604, 180] on span "Check" at bounding box center [616, 178] width 26 height 9
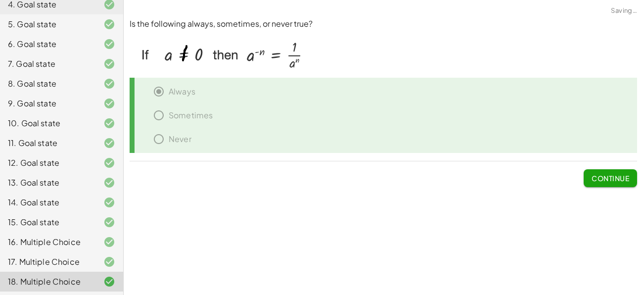
click at [604, 180] on span "Continue" at bounding box center [610, 178] width 38 height 9
